Goal: Information Seeking & Learning: Learn about a topic

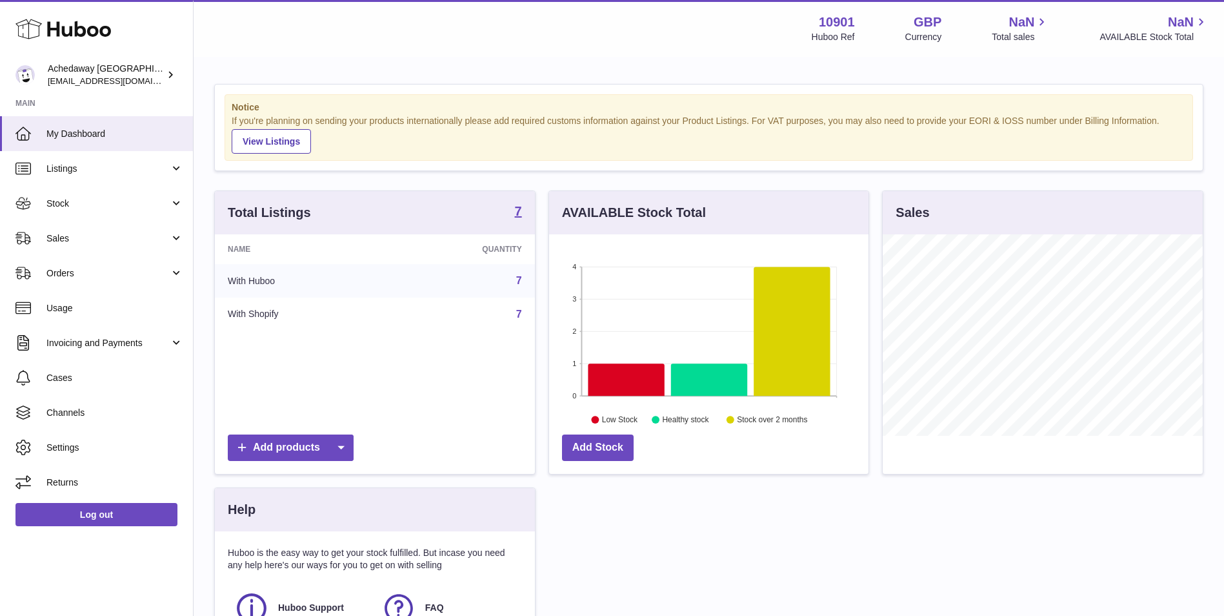
scroll to position [201, 319]
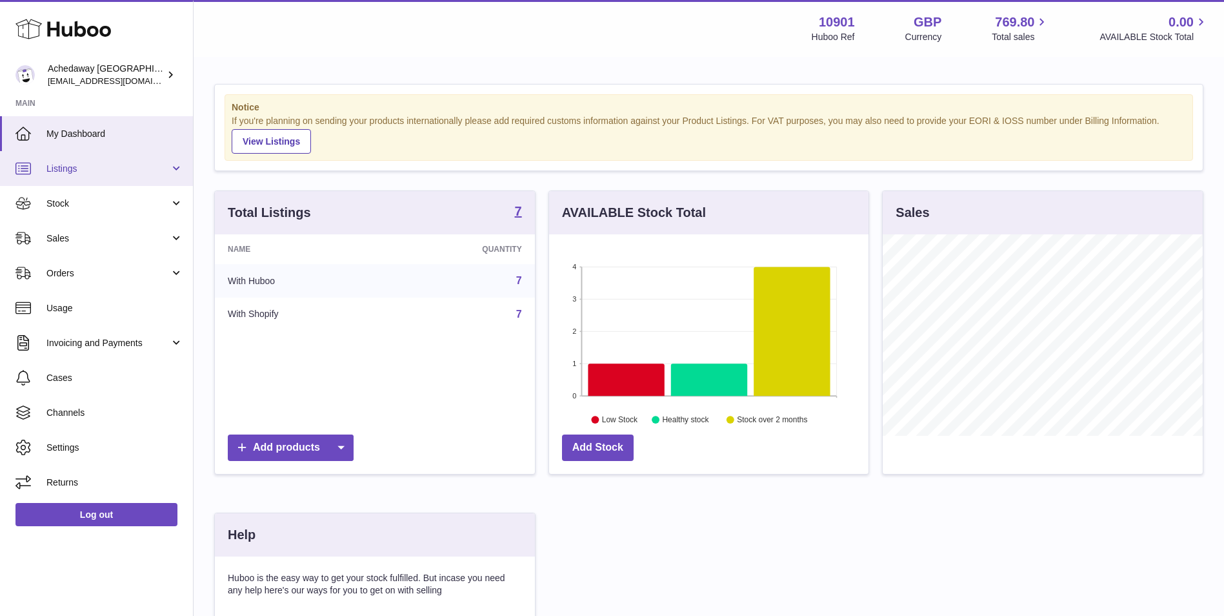
click at [124, 175] on link "Listings" at bounding box center [96, 168] width 193 height 35
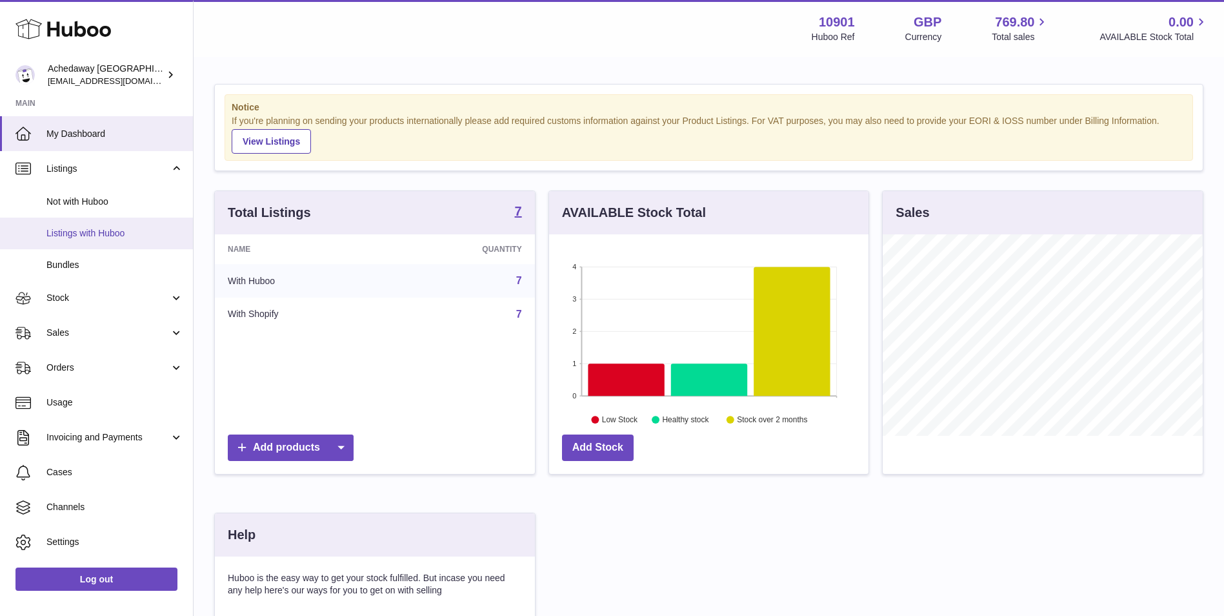
click at [110, 233] on span "Listings with Huboo" at bounding box center [114, 233] width 137 height 12
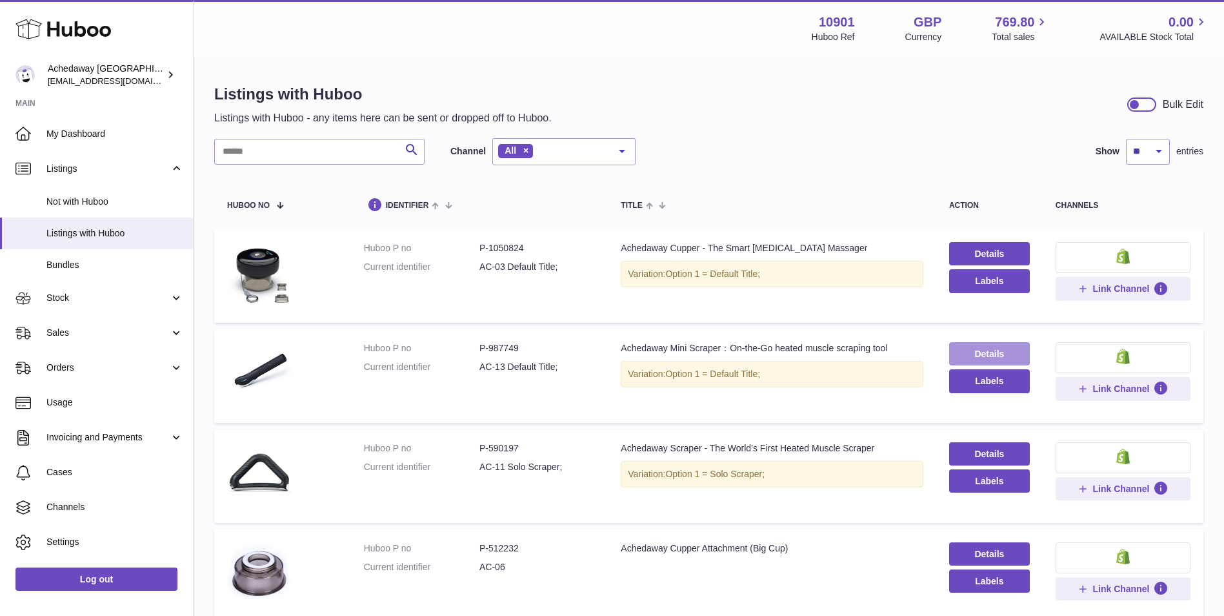
click at [978, 356] on link "Details" at bounding box center [989, 353] width 81 height 23
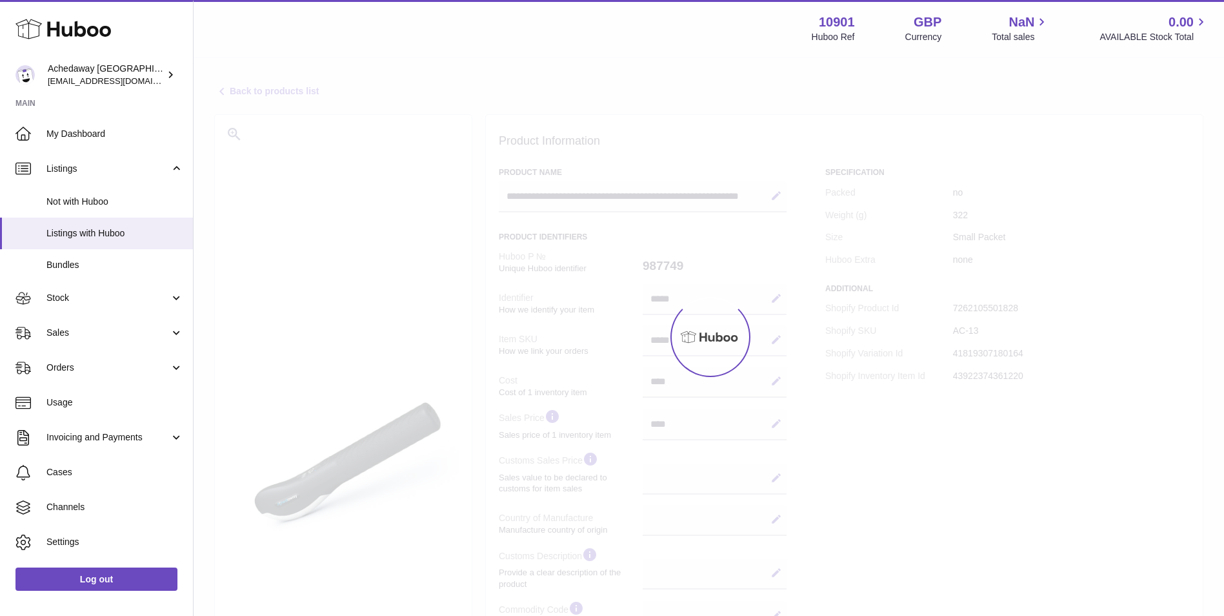
select select
select select "****"
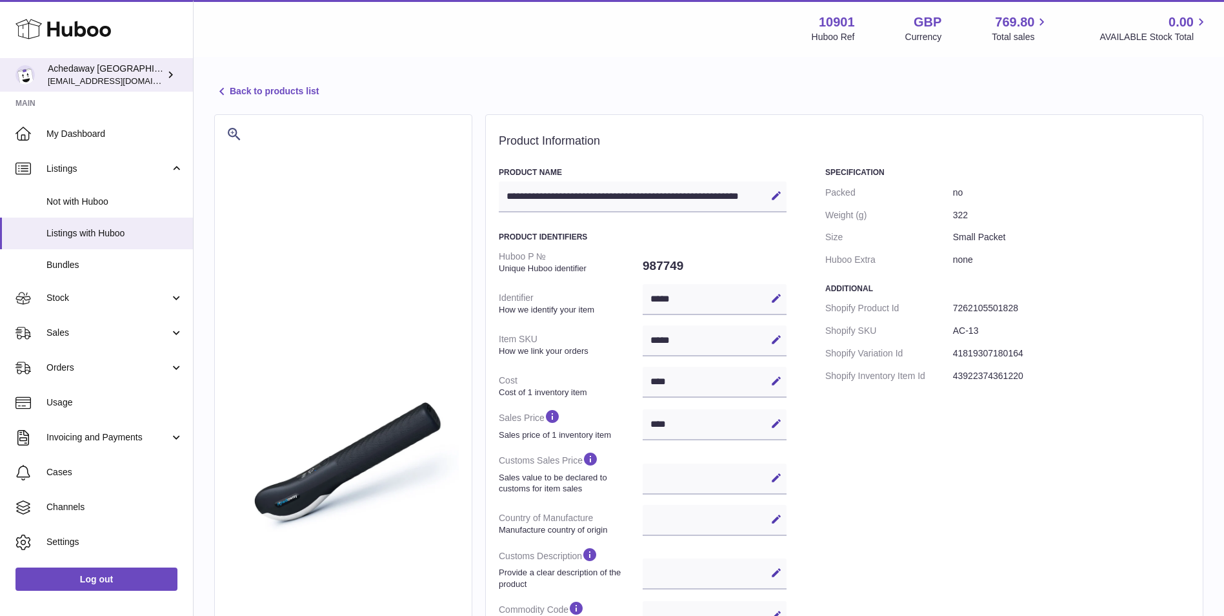
click at [72, 68] on div "Achedaway UK internalAdmin-10901@internal.huboo.com" at bounding box center [106, 75] width 116 height 25
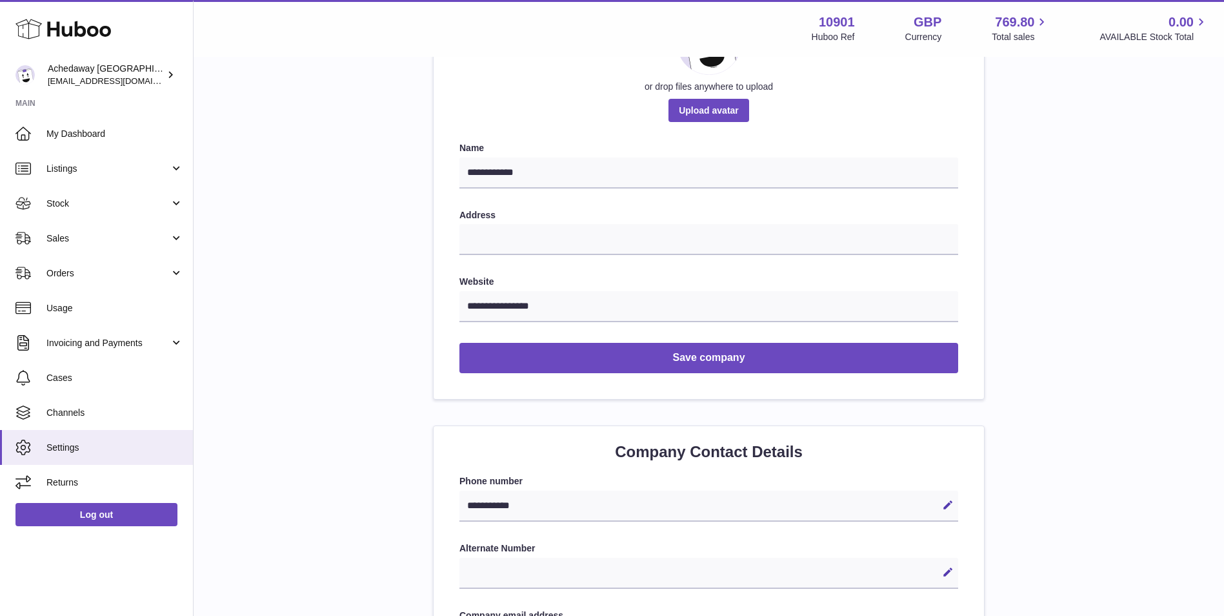
scroll to position [65, 0]
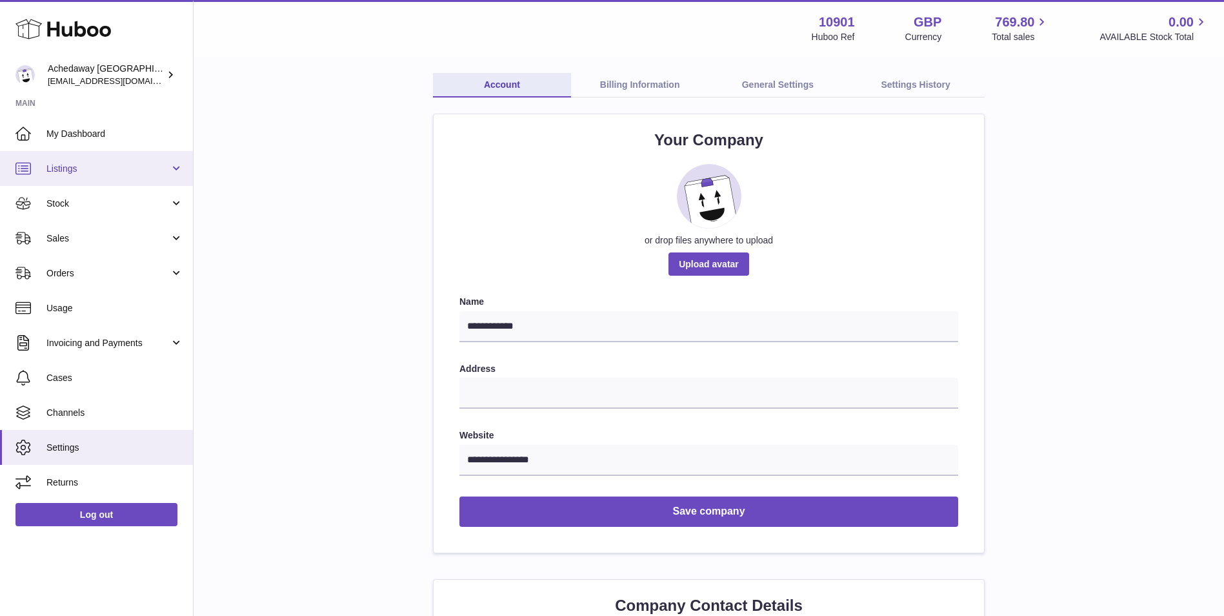
click at [107, 170] on span "Listings" at bounding box center [107, 169] width 123 height 12
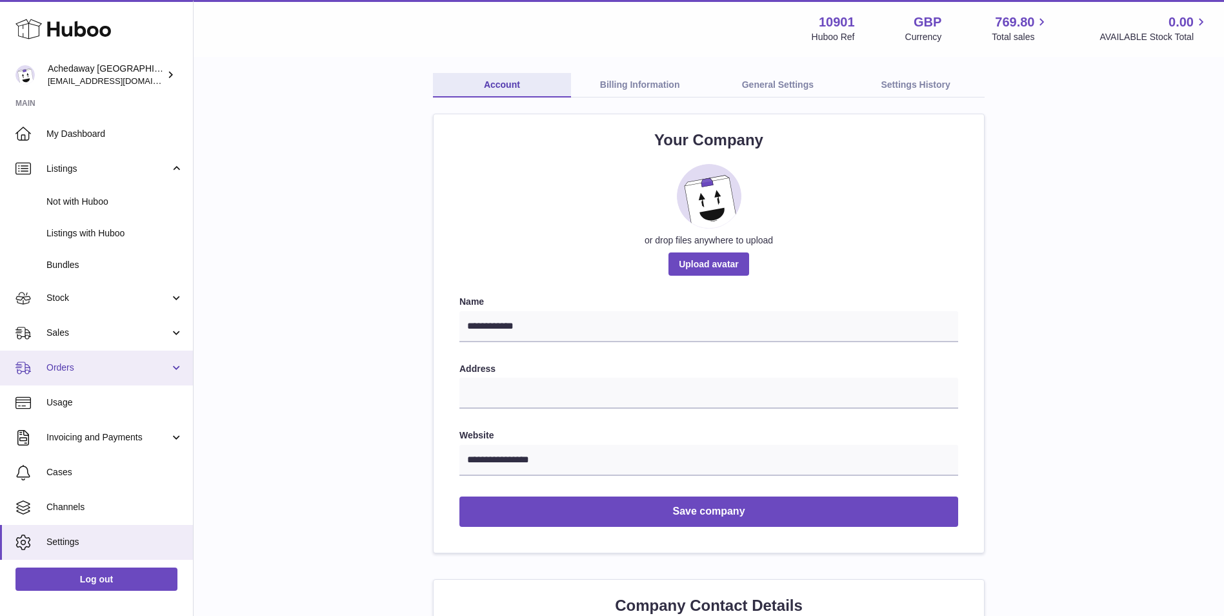
click at [90, 353] on link "Orders" at bounding box center [96, 367] width 193 height 35
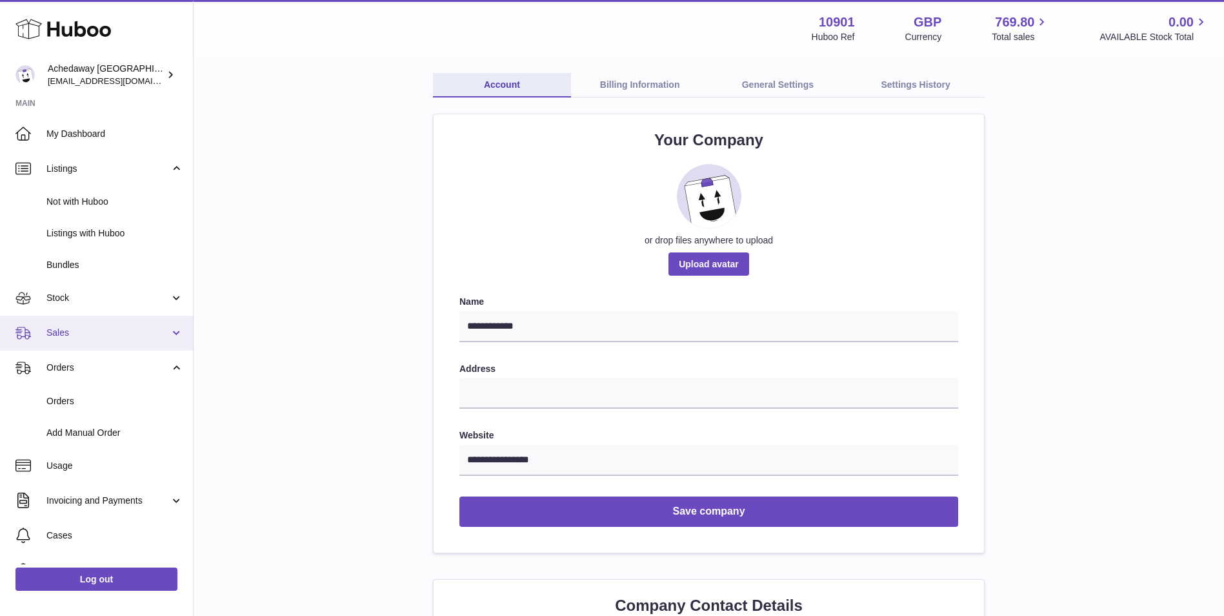
click at [117, 319] on link "Sales" at bounding box center [96, 333] width 193 height 35
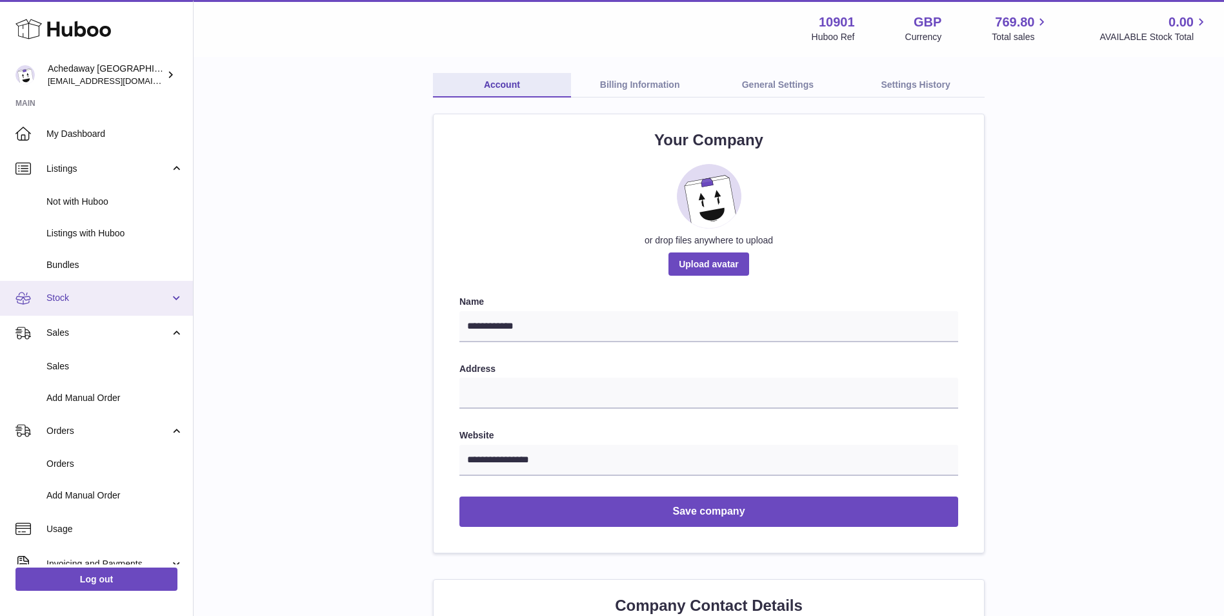
click at [116, 299] on span "Stock" at bounding box center [107, 298] width 123 height 12
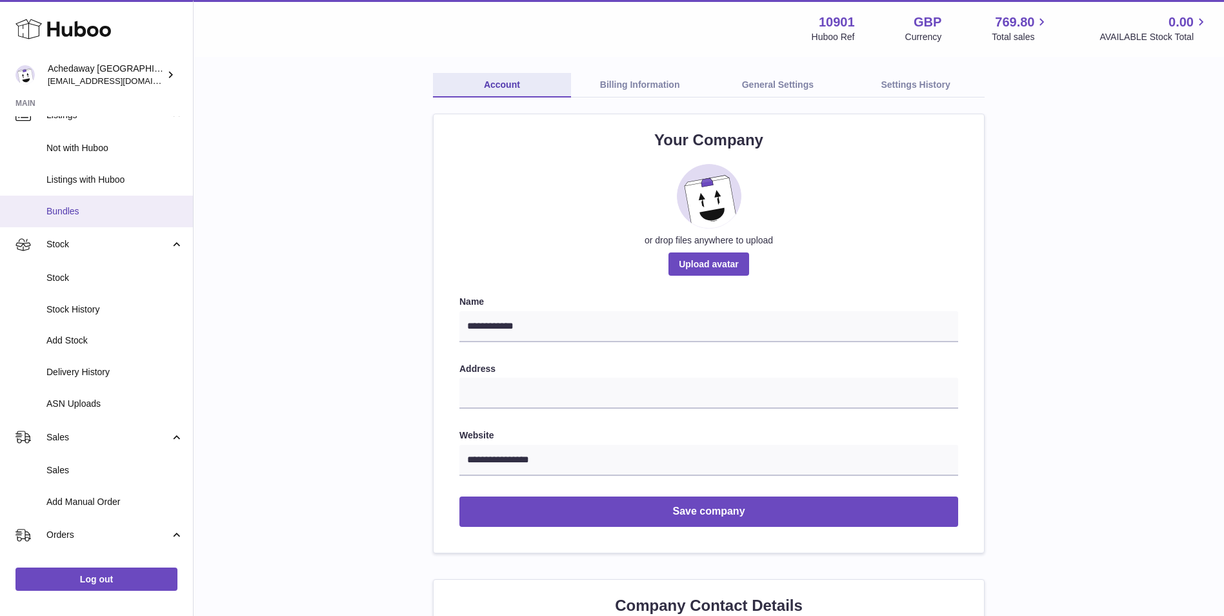
scroll to position [0, 0]
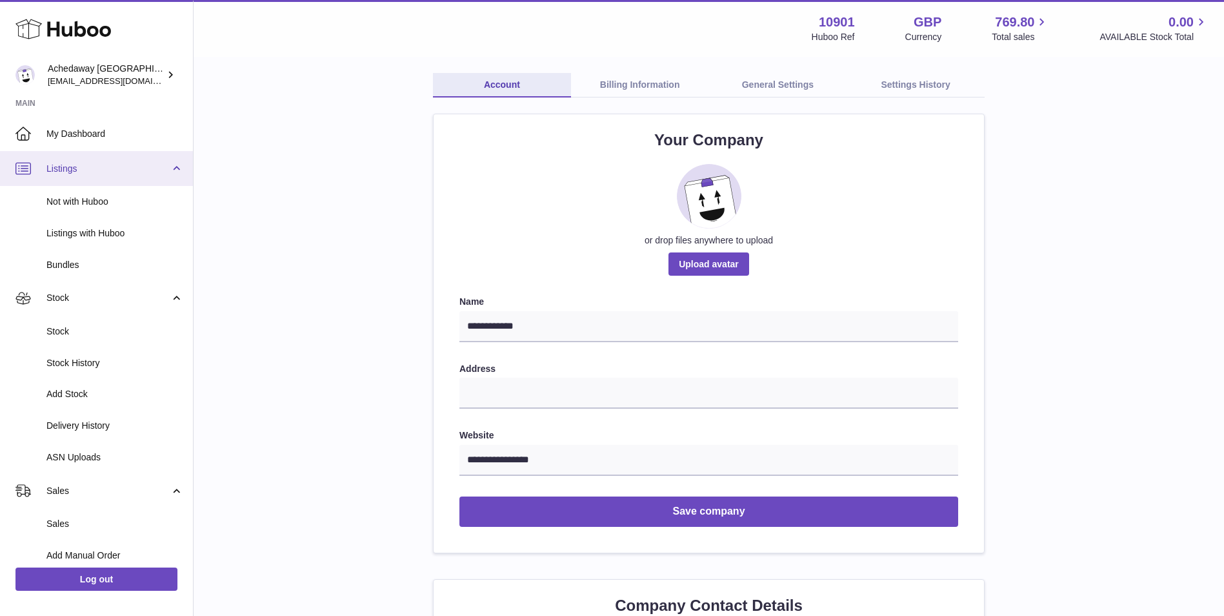
click at [105, 164] on span "Listings" at bounding box center [107, 169] width 123 height 12
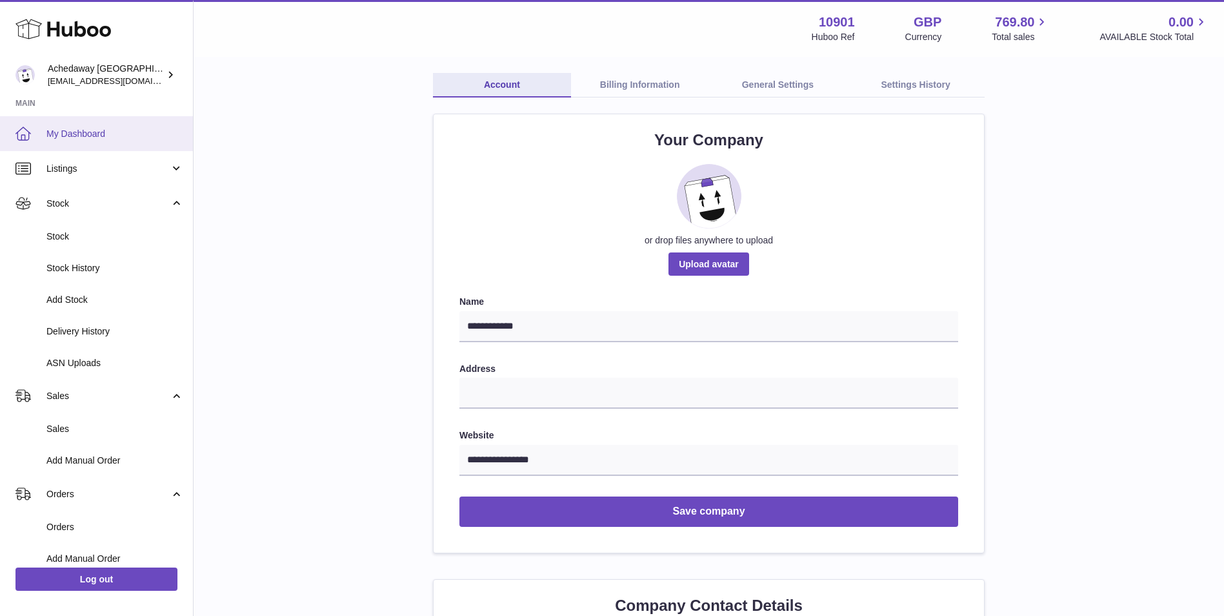
click at [122, 137] on span "My Dashboard" at bounding box center [114, 134] width 137 height 12
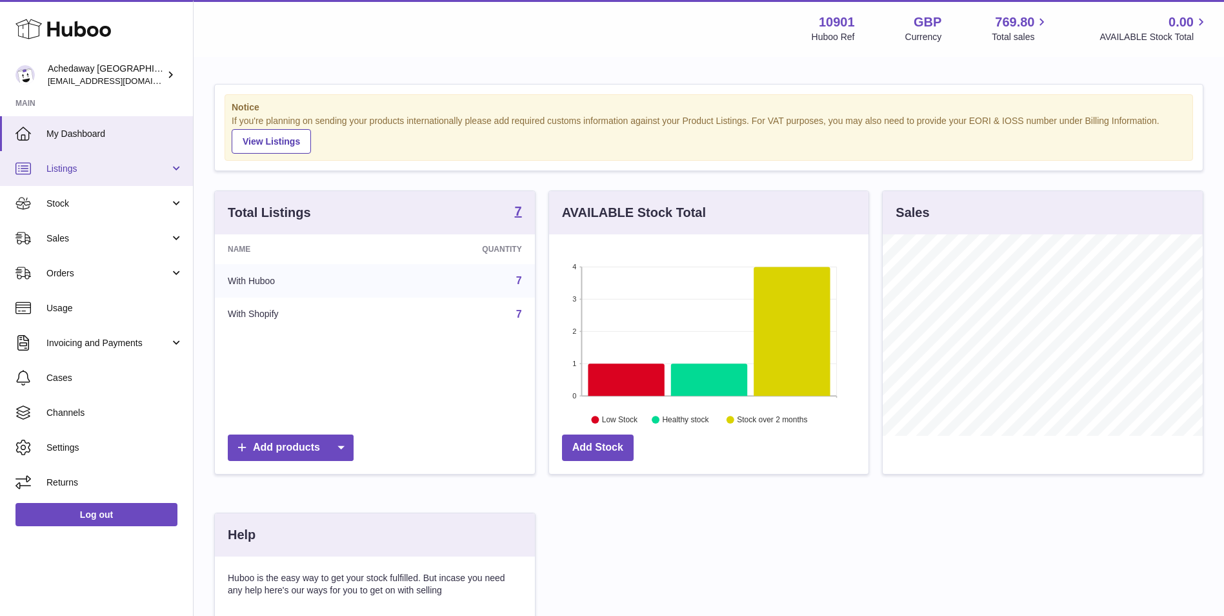
scroll to position [201, 319]
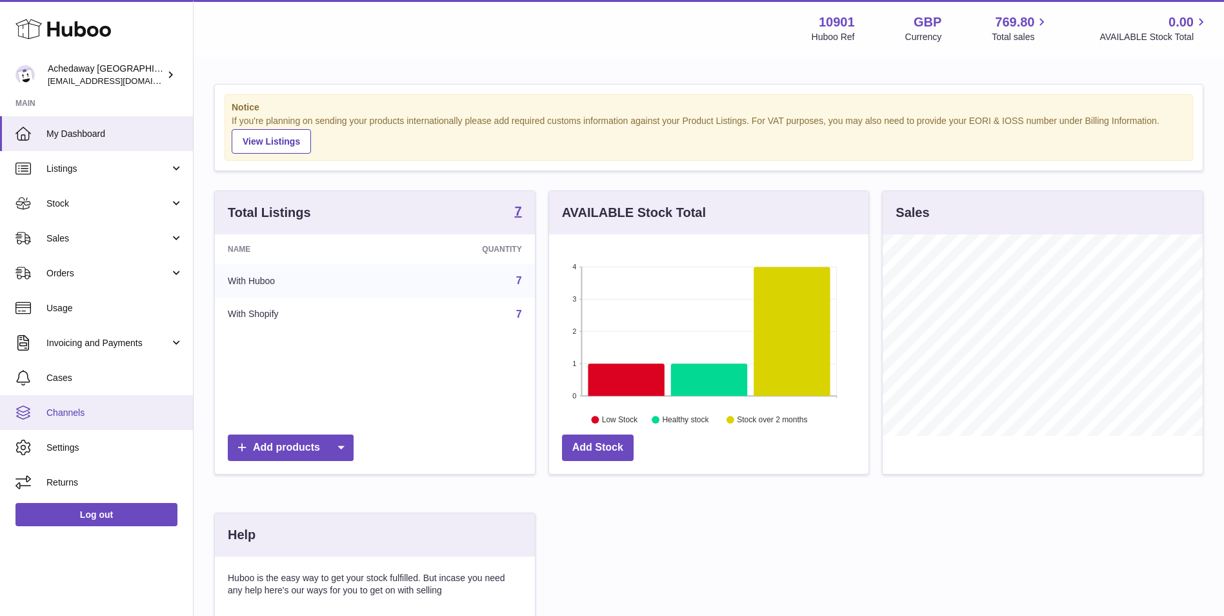
click at [97, 406] on span "Channels" at bounding box center [114, 412] width 137 height 12
